Goal: Task Accomplishment & Management: Manage account settings

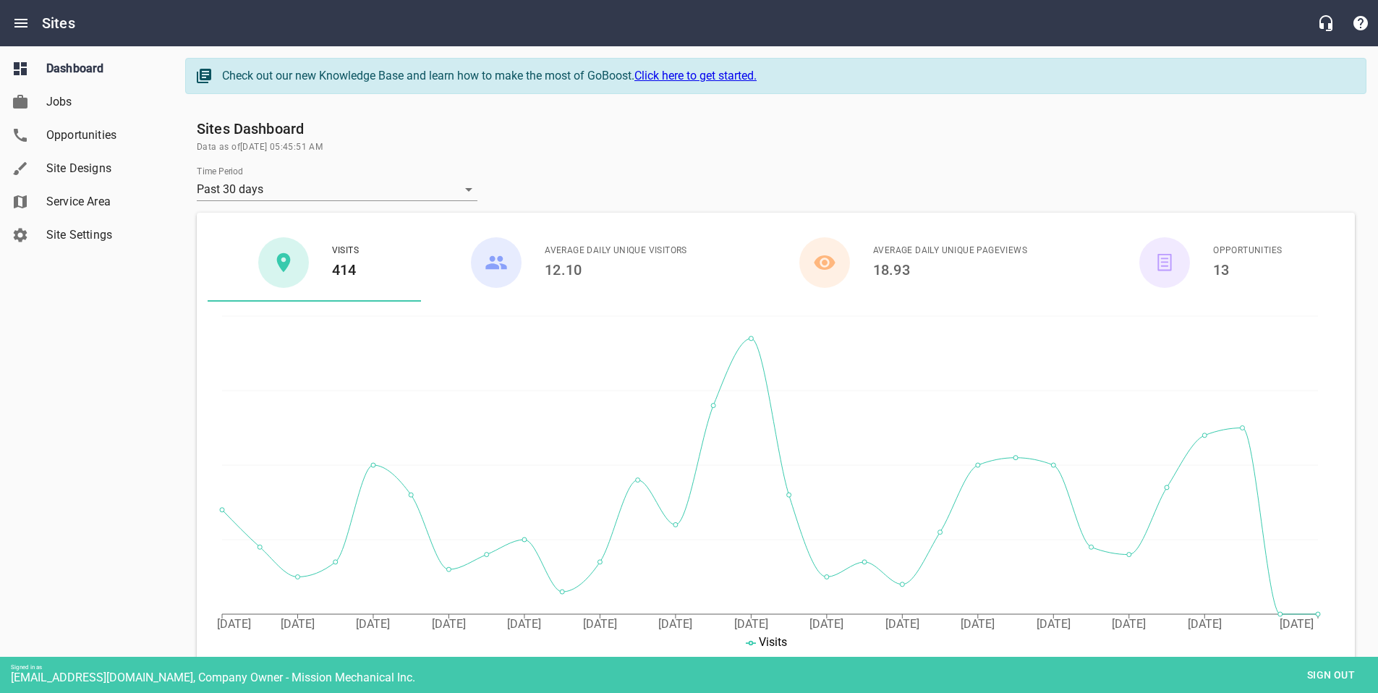
click at [75, 171] on span "Site Designs" at bounding box center [101, 168] width 110 height 17
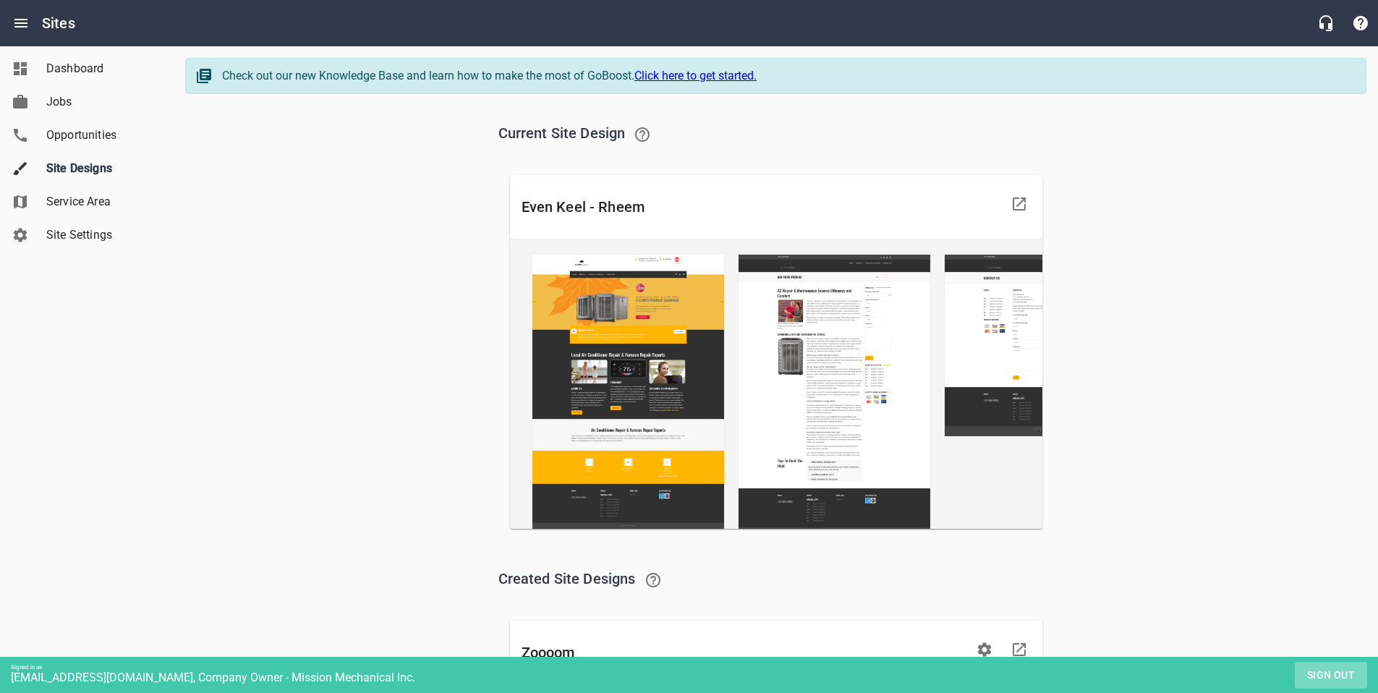
click at [1325, 675] on span "Sign out" at bounding box center [1330, 675] width 61 height 18
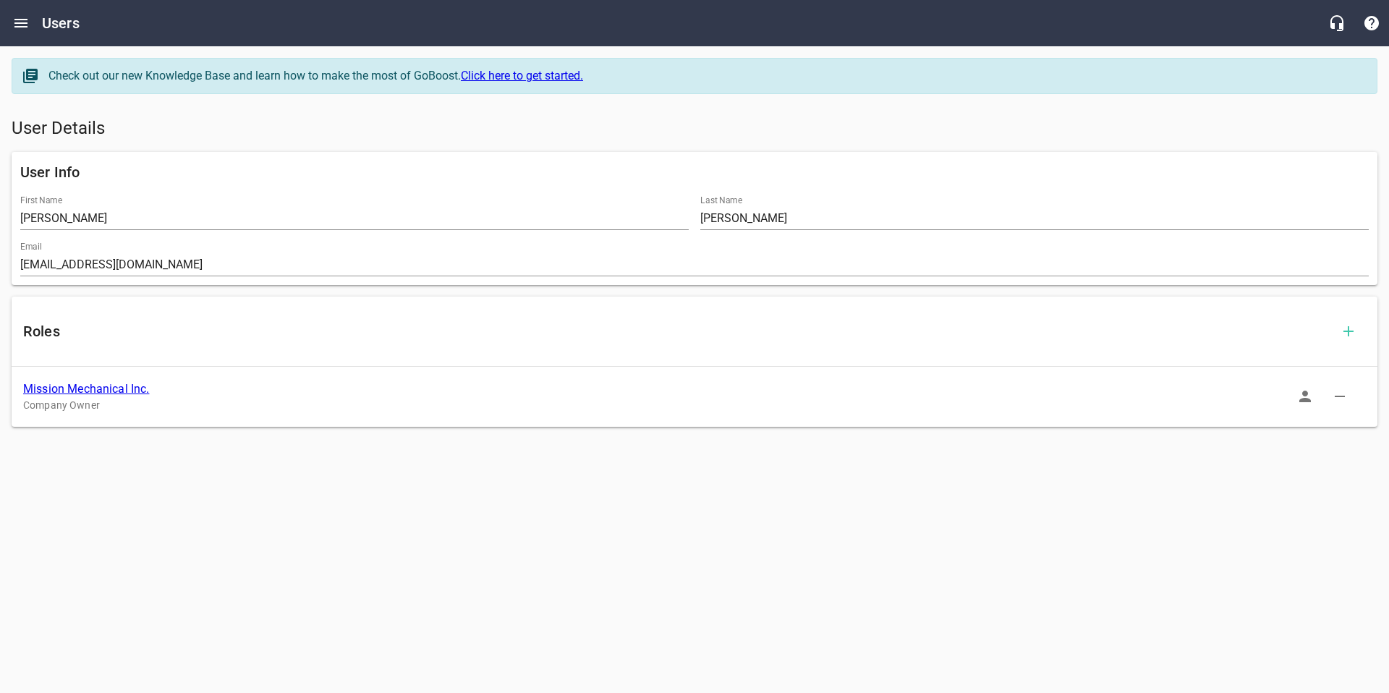
click at [79, 385] on link "Mission Mechanical Inc." at bounding box center [86, 389] width 126 height 14
